Goal: Task Accomplishment & Management: Manage account settings

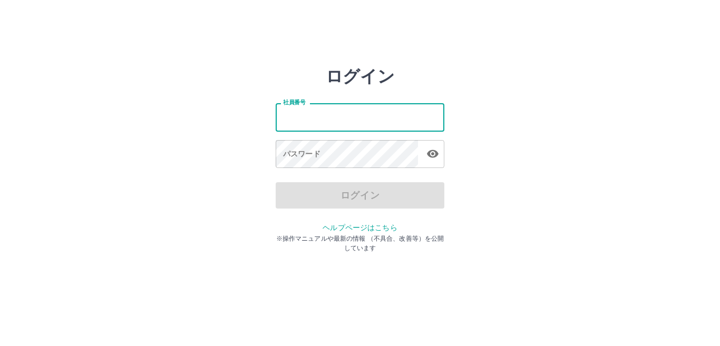
drag, startPoint x: 0, startPoint y: 0, endPoint x: 353, endPoint y: 117, distance: 372.0
click at [353, 117] on input "社員番号" at bounding box center [360, 117] width 169 height 28
type input "*******"
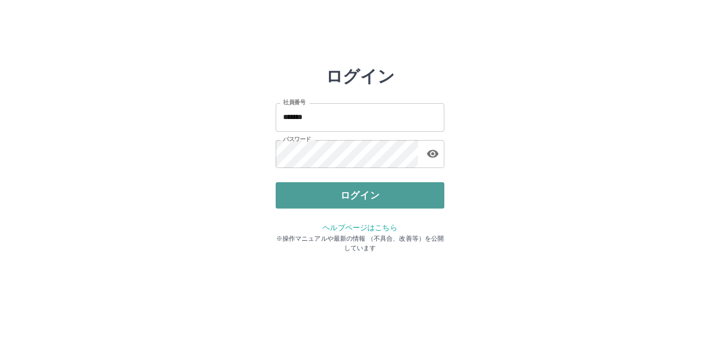
click at [348, 191] on button "ログイン" at bounding box center [360, 195] width 169 height 26
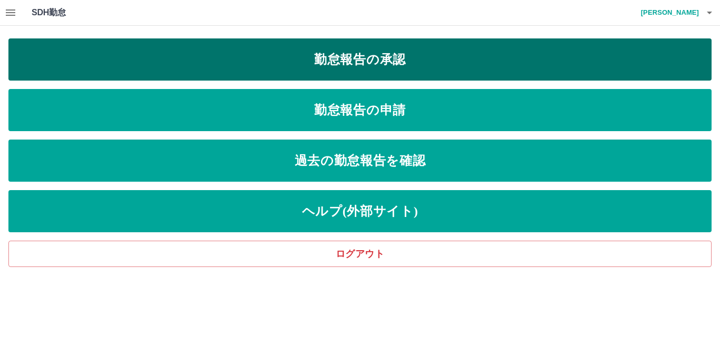
click at [328, 57] on link "勤怠報告の承認" at bounding box center [359, 59] width 703 height 42
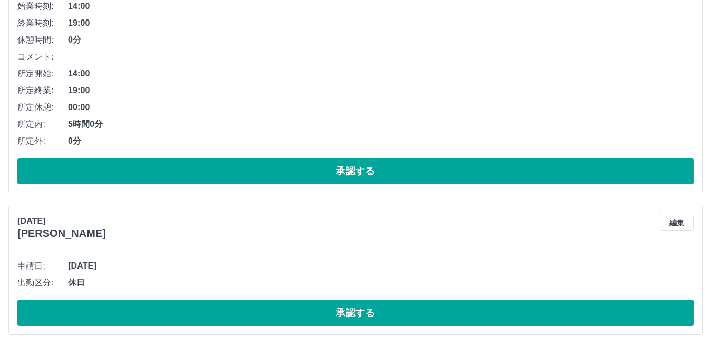
scroll to position [507, 0]
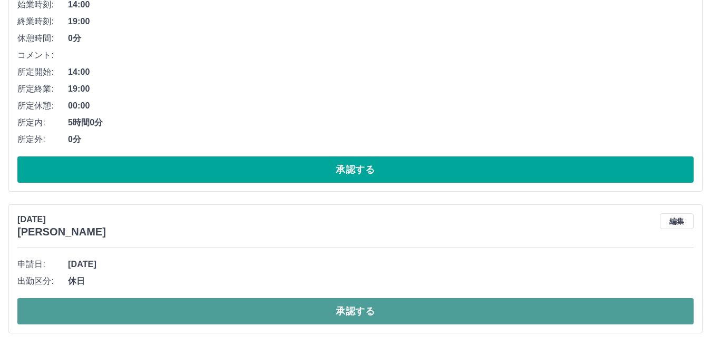
click at [336, 313] on button "承認する" at bounding box center [355, 311] width 676 height 26
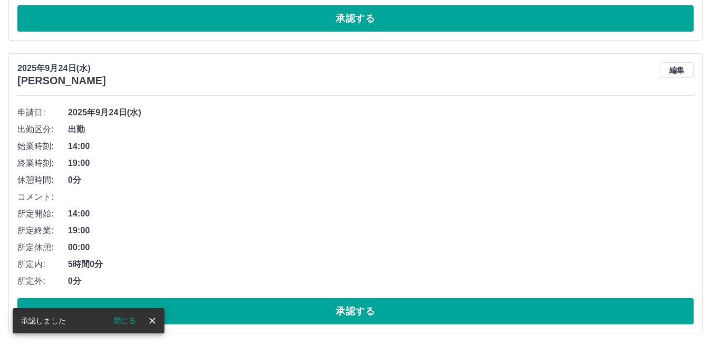
scroll to position [365, 0]
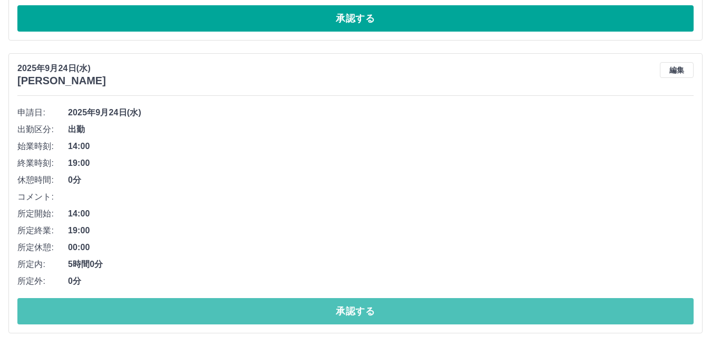
click at [336, 313] on button "承認する" at bounding box center [355, 311] width 676 height 26
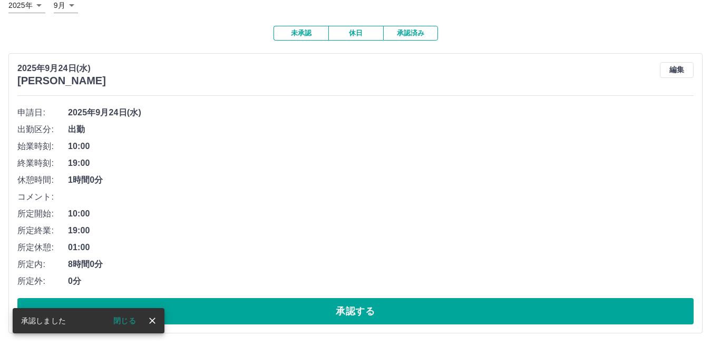
scroll to position [72, 0]
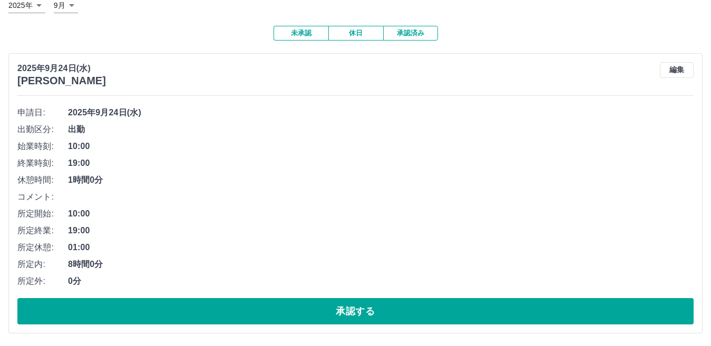
click at [336, 313] on button "承認する" at bounding box center [355, 311] width 676 height 26
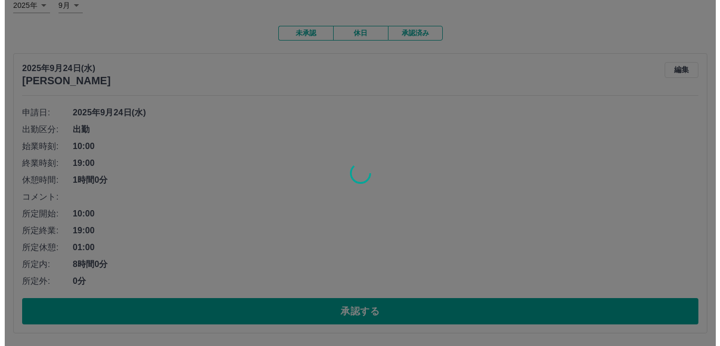
scroll to position [0, 0]
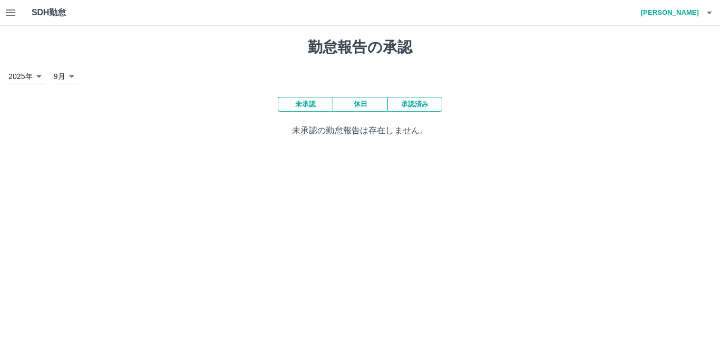
click at [708, 13] on icon "button" at bounding box center [709, 13] width 5 height 3
click at [658, 74] on li "ログアウト" at bounding box center [664, 76] width 93 height 19
